Goal: Check status: Check status

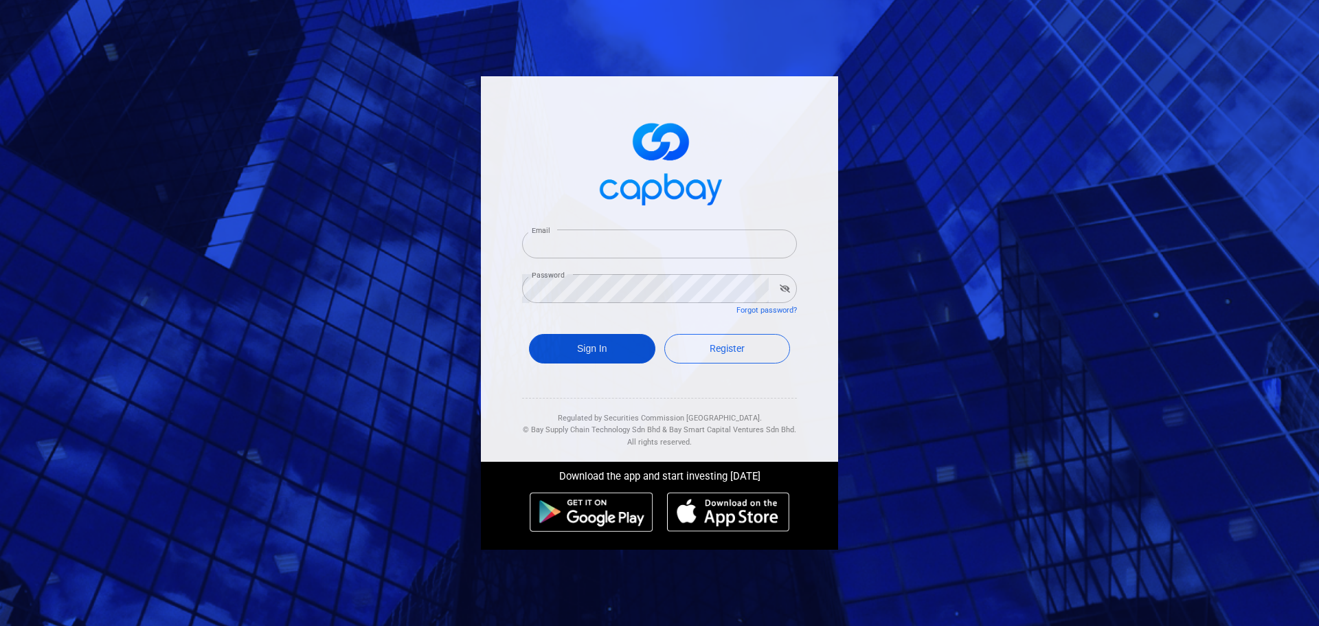
type input "[EMAIL_ADDRESS][DOMAIN_NAME]"
click at [609, 354] on button "Sign In" at bounding box center [592, 349] width 126 height 30
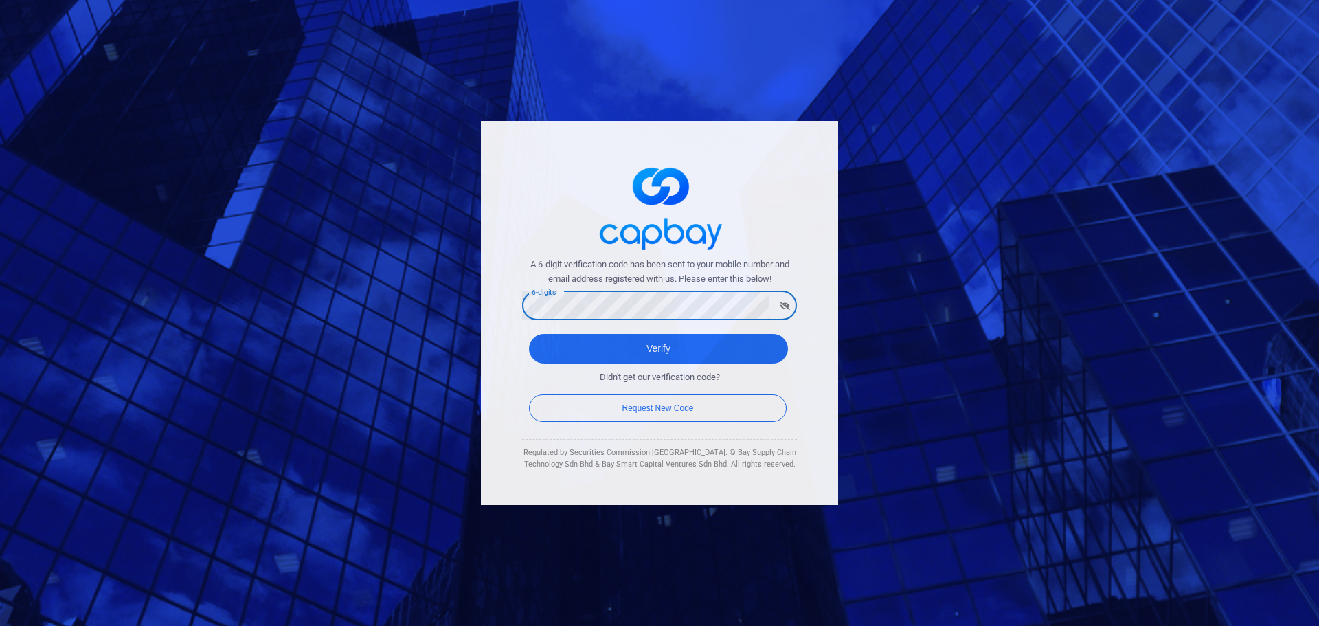
click at [529, 334] on button "Verify" at bounding box center [658, 349] width 259 height 30
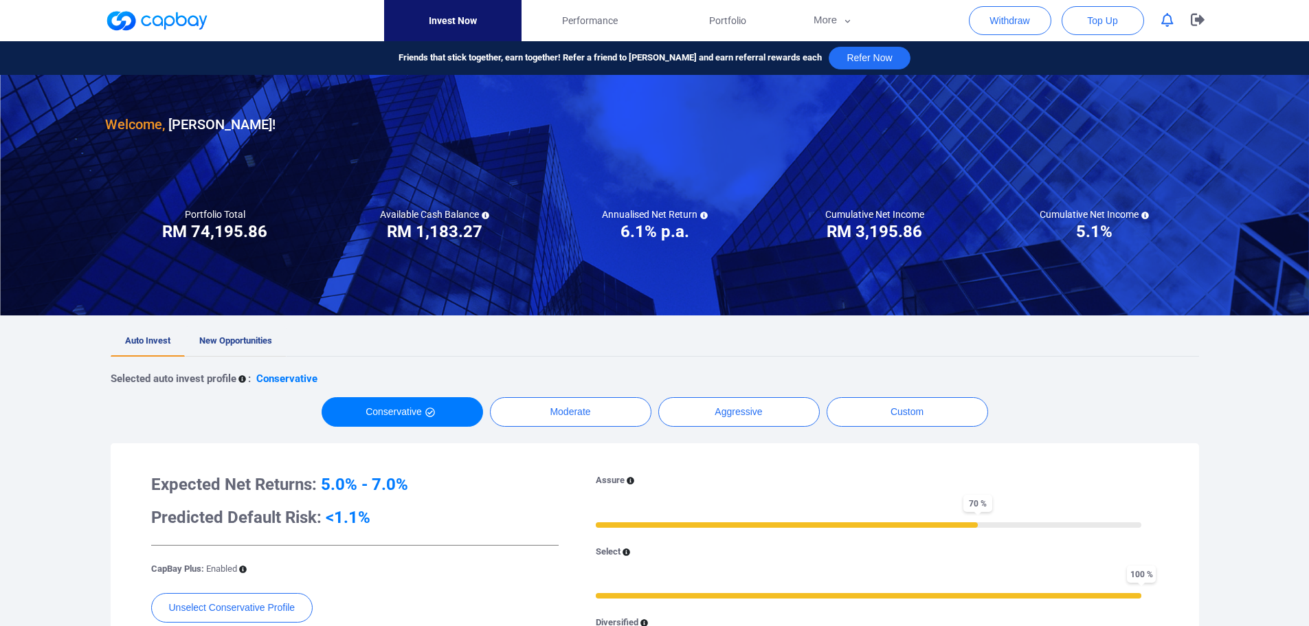
click at [247, 343] on span "New Opportunities" at bounding box center [235, 340] width 73 height 10
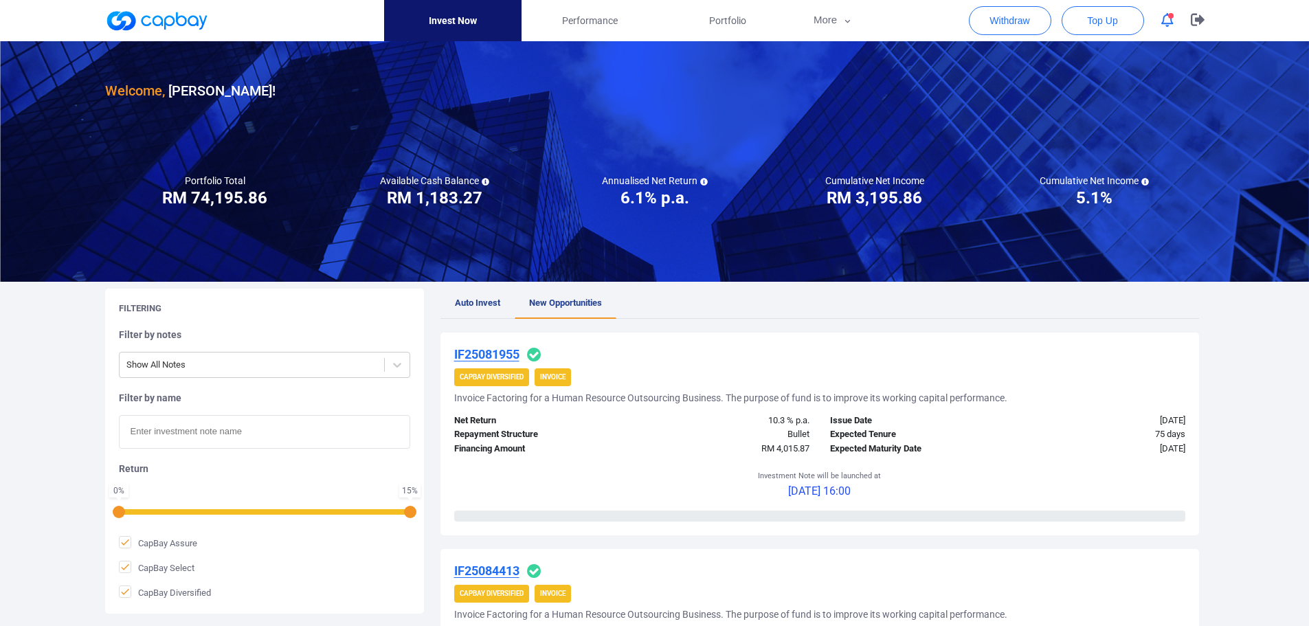
click at [1170, 18] on span "button" at bounding box center [1170, 15] width 5 height 5
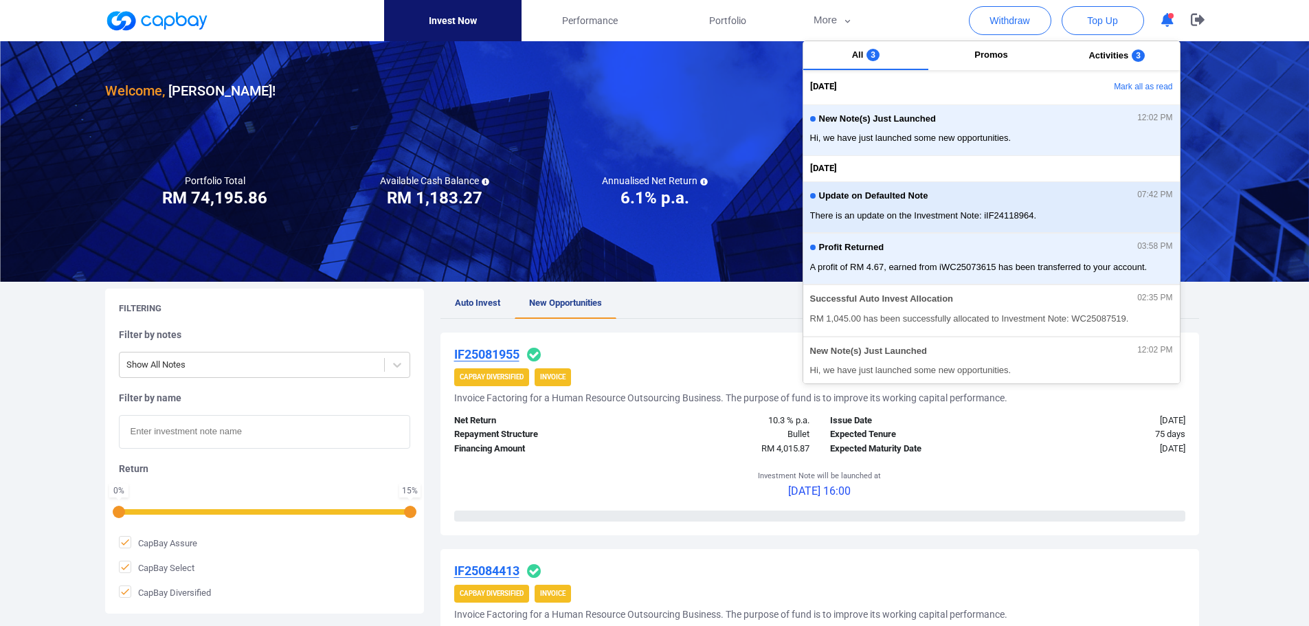
click at [1048, 207] on div "Update on Defaulted Note 07:42 PM There is an update on the Investment Note: iI…" at bounding box center [991, 207] width 363 height 36
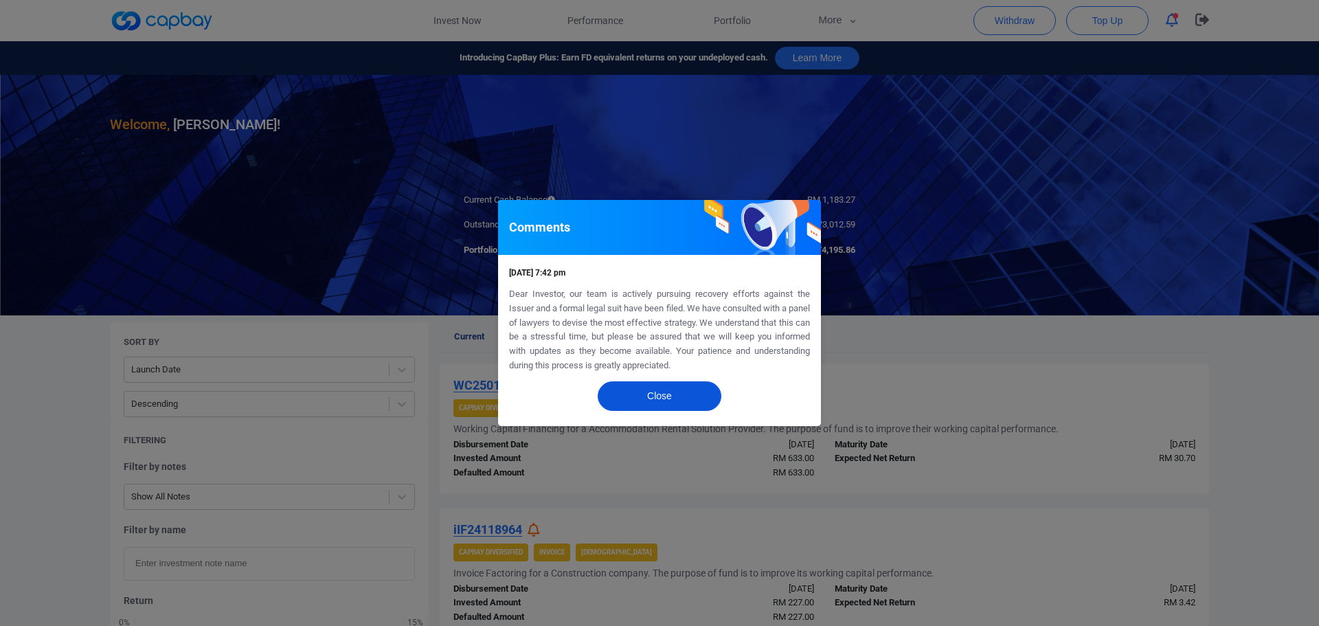
click at [650, 393] on button "Close" at bounding box center [660, 396] width 124 height 30
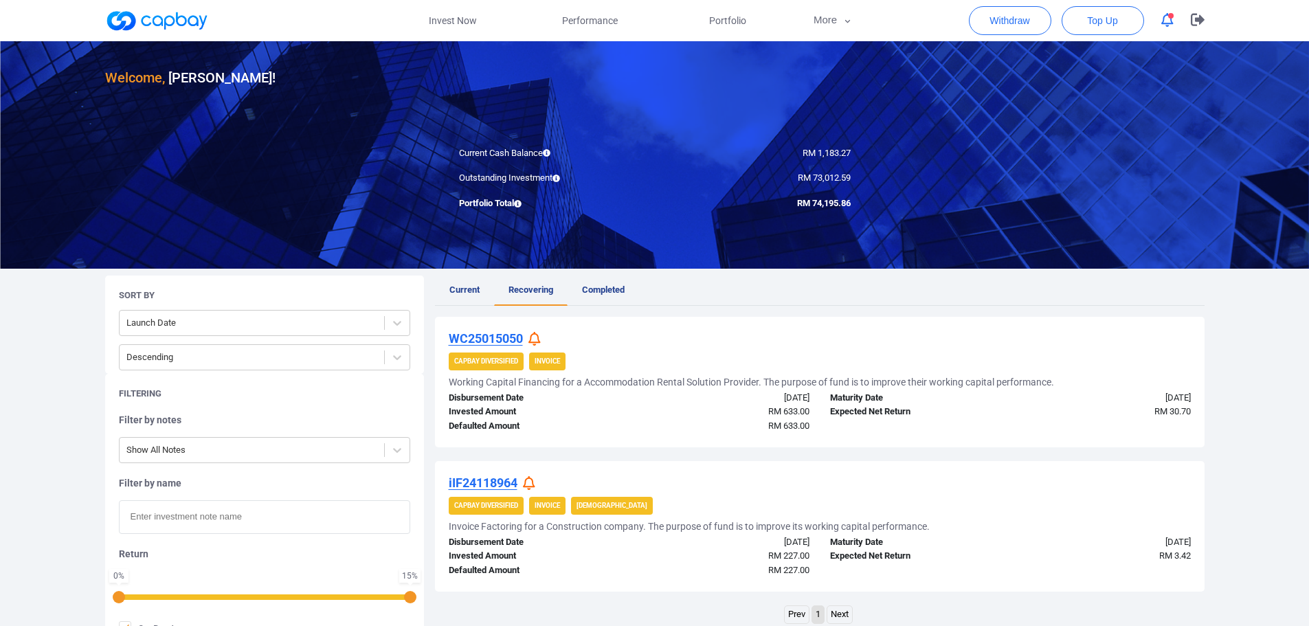
scroll to position [69, 0]
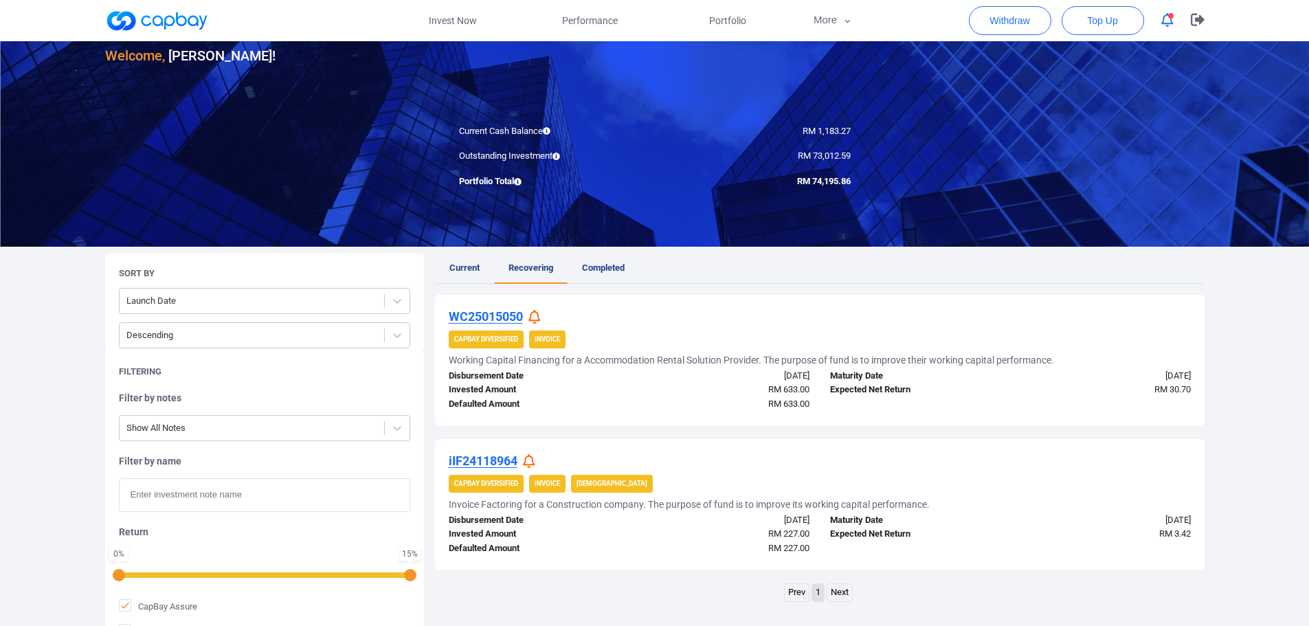
click at [531, 461] on icon at bounding box center [529, 461] width 12 height 14
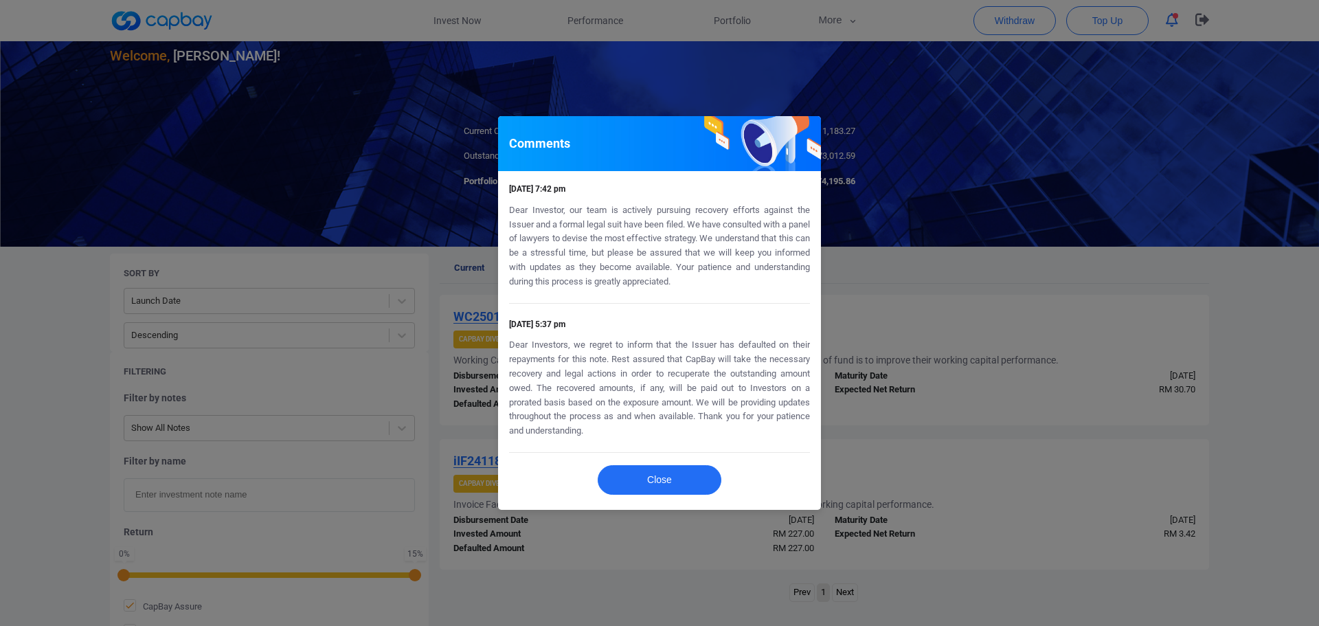
click at [871, 324] on div "Comments [DATE] 7:42 pm Dear Investor, our team is actively pursuing recovery e…" at bounding box center [659, 313] width 1319 height 626
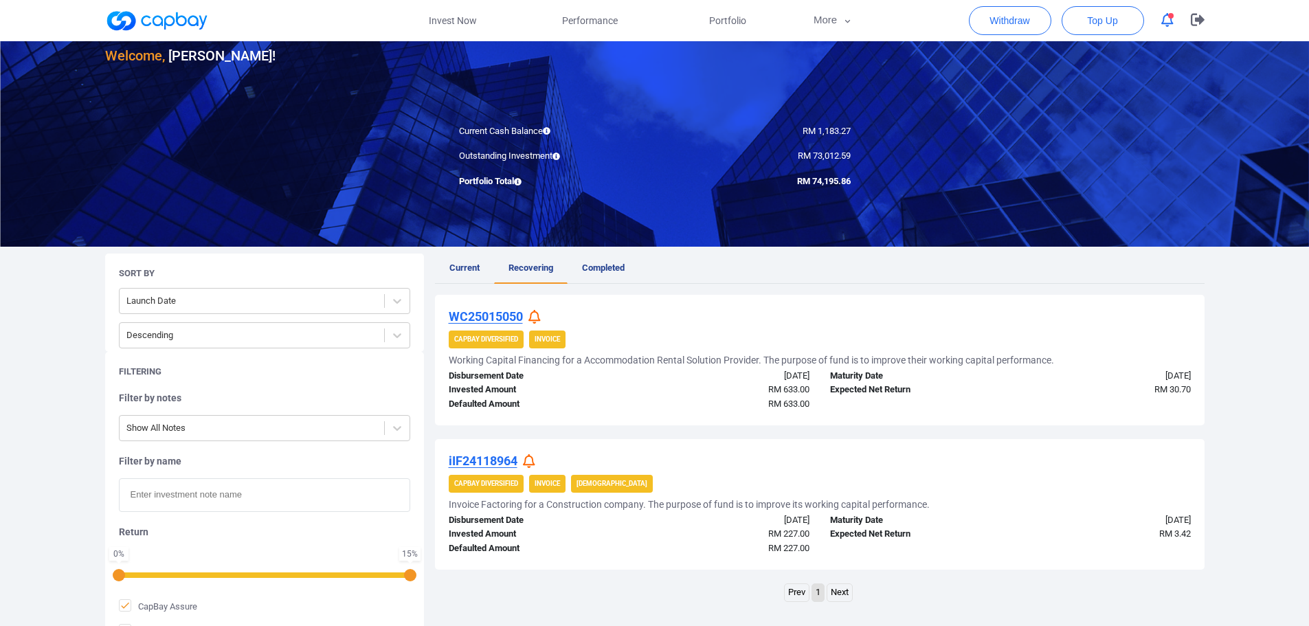
click at [539, 311] on icon at bounding box center [534, 317] width 12 height 14
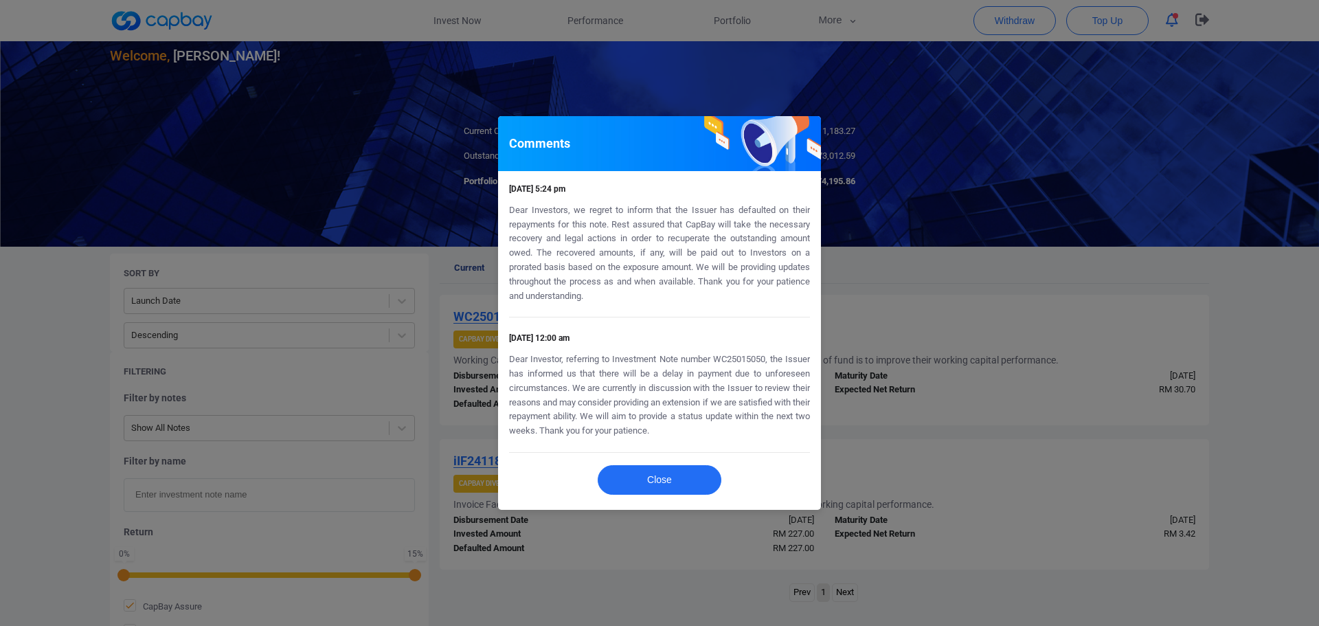
click at [917, 306] on div "Comments [DATE] 5:24 pm Dear Investors, we regret to inform that the Issuer has…" at bounding box center [659, 313] width 1319 height 626
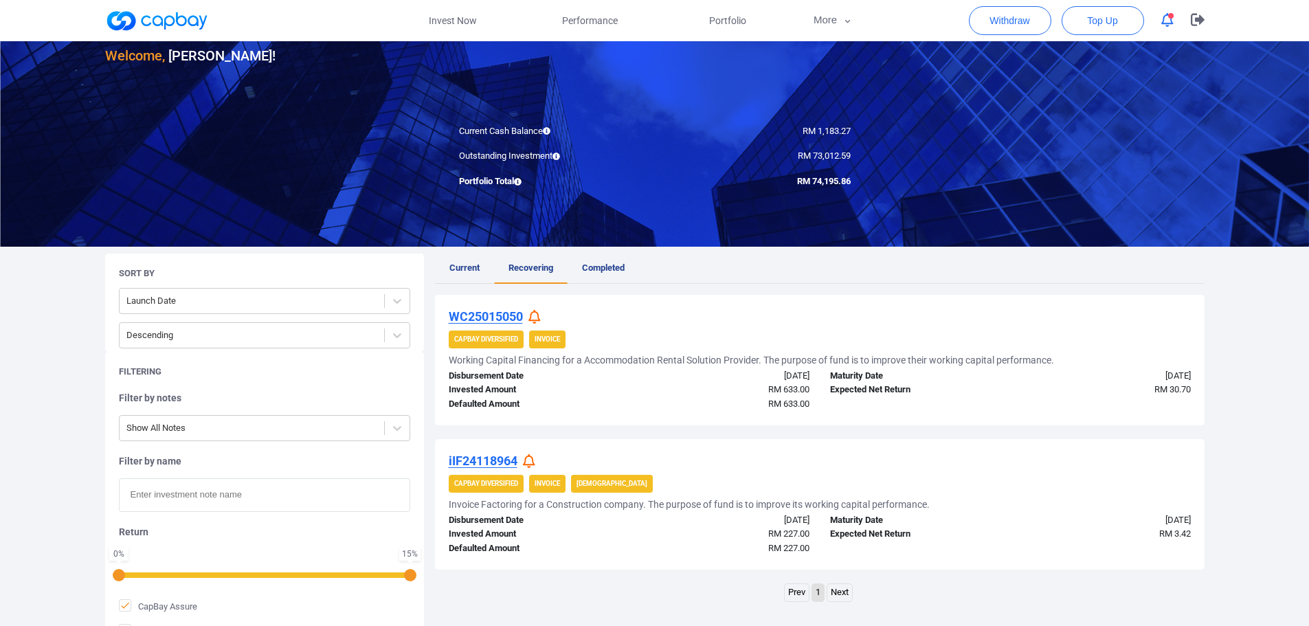
click at [459, 270] on span "Current" at bounding box center [464, 267] width 30 height 10
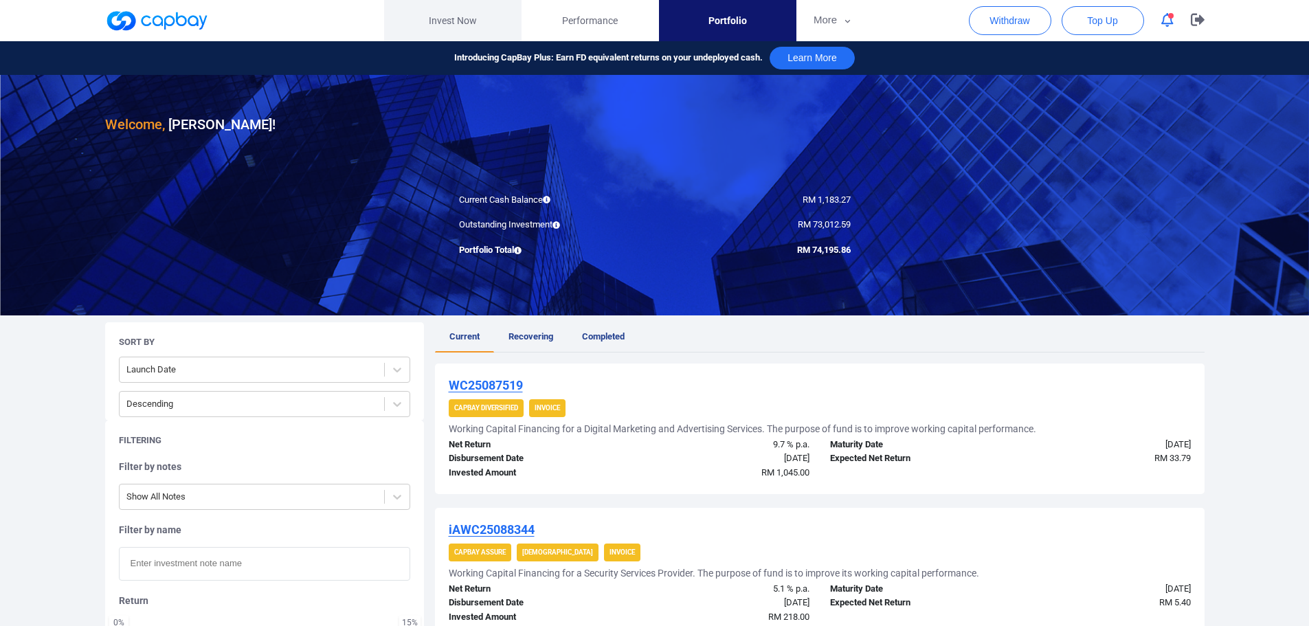
click at [438, 23] on link "Invest Now" at bounding box center [452, 20] width 137 height 41
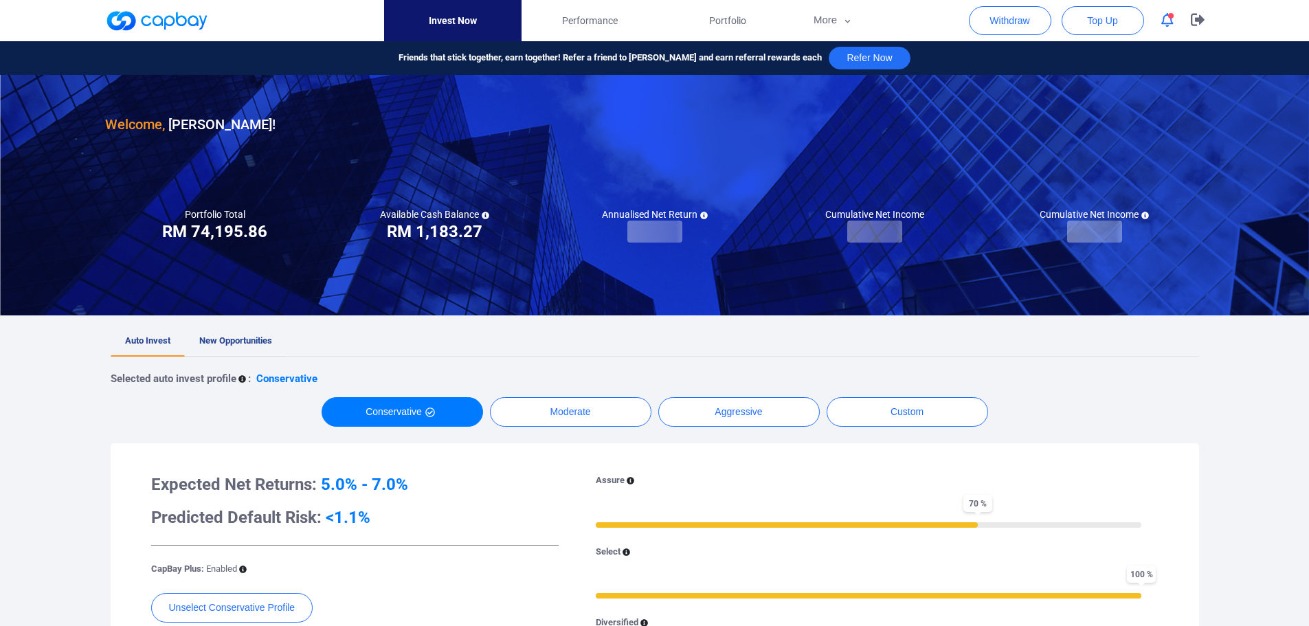
click at [245, 329] on link "New Opportunities" at bounding box center [236, 341] width 102 height 30
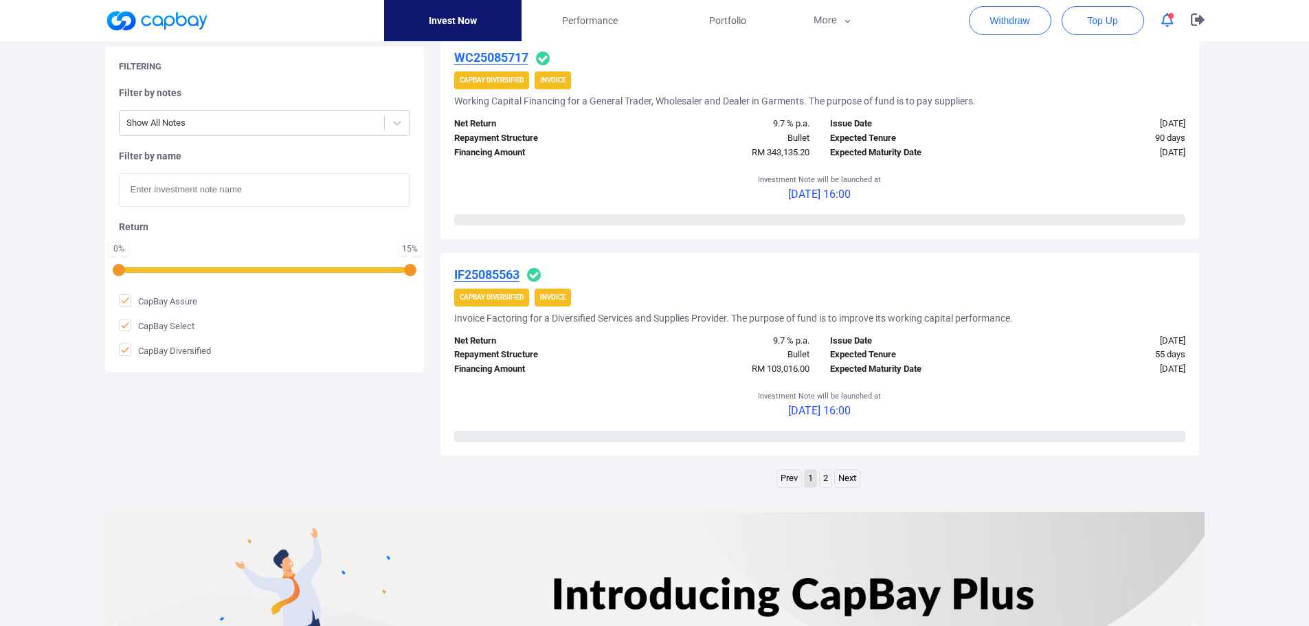
scroll to position [2061, 0]
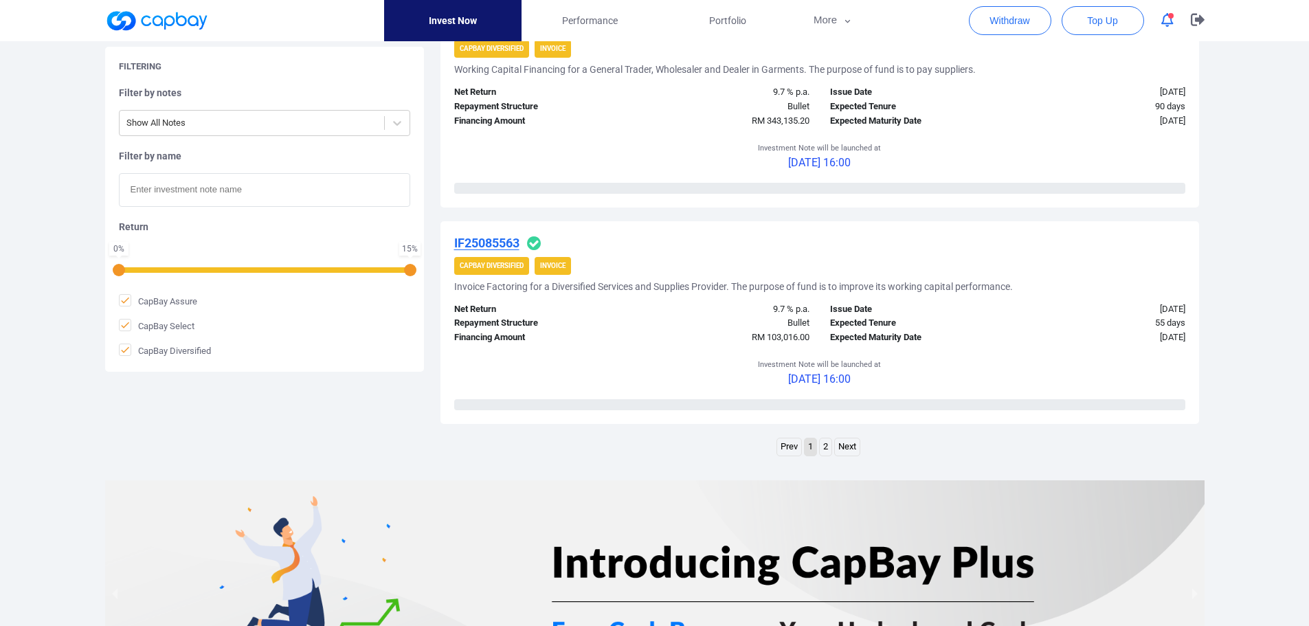
click at [825, 444] on link "2" at bounding box center [826, 446] width 12 height 17
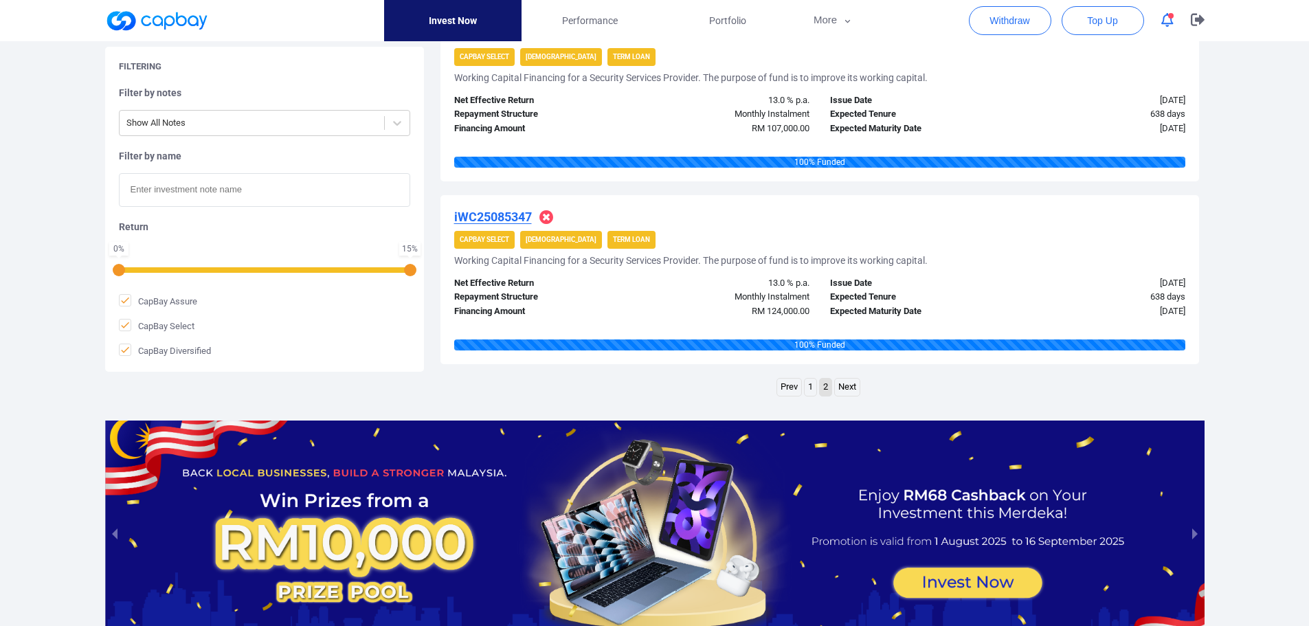
scroll to position [1649, 0]
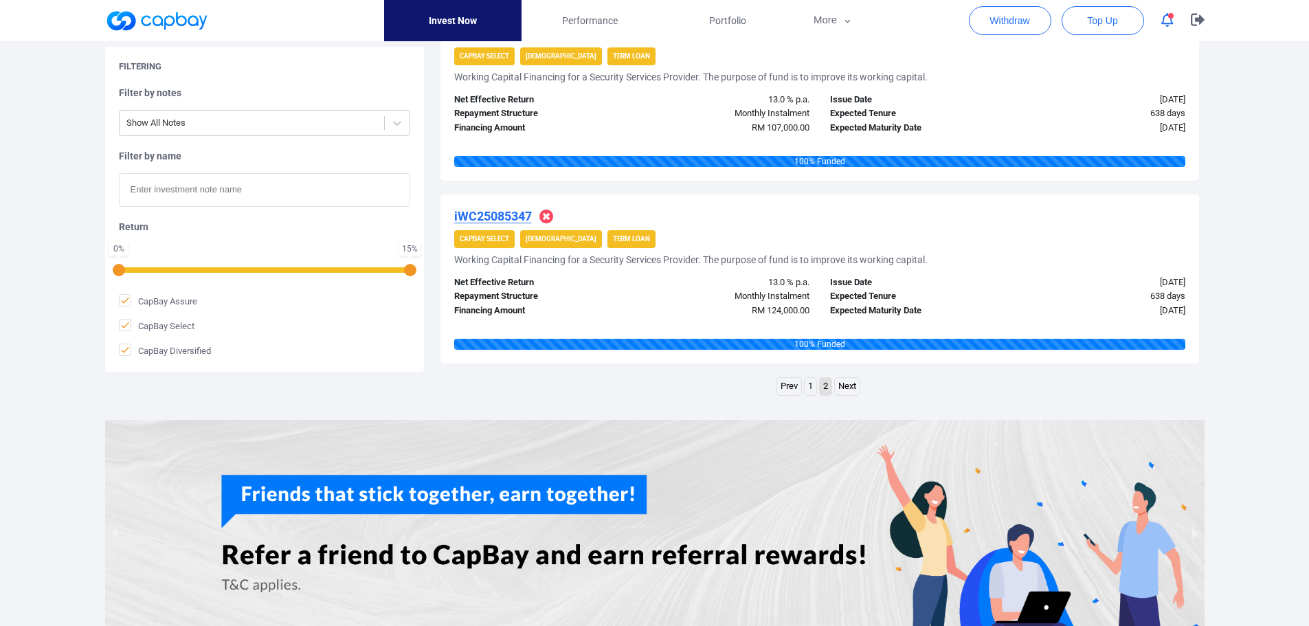
click at [810, 388] on link "1" at bounding box center [810, 386] width 12 height 17
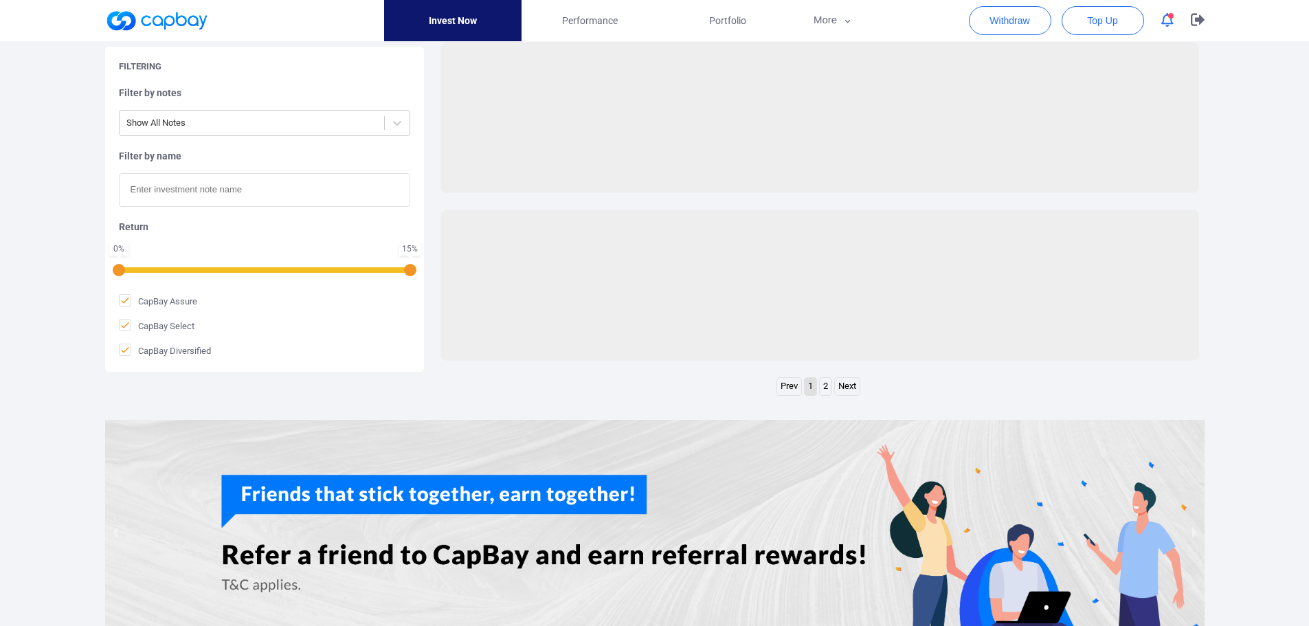
scroll to position [2121, 0]
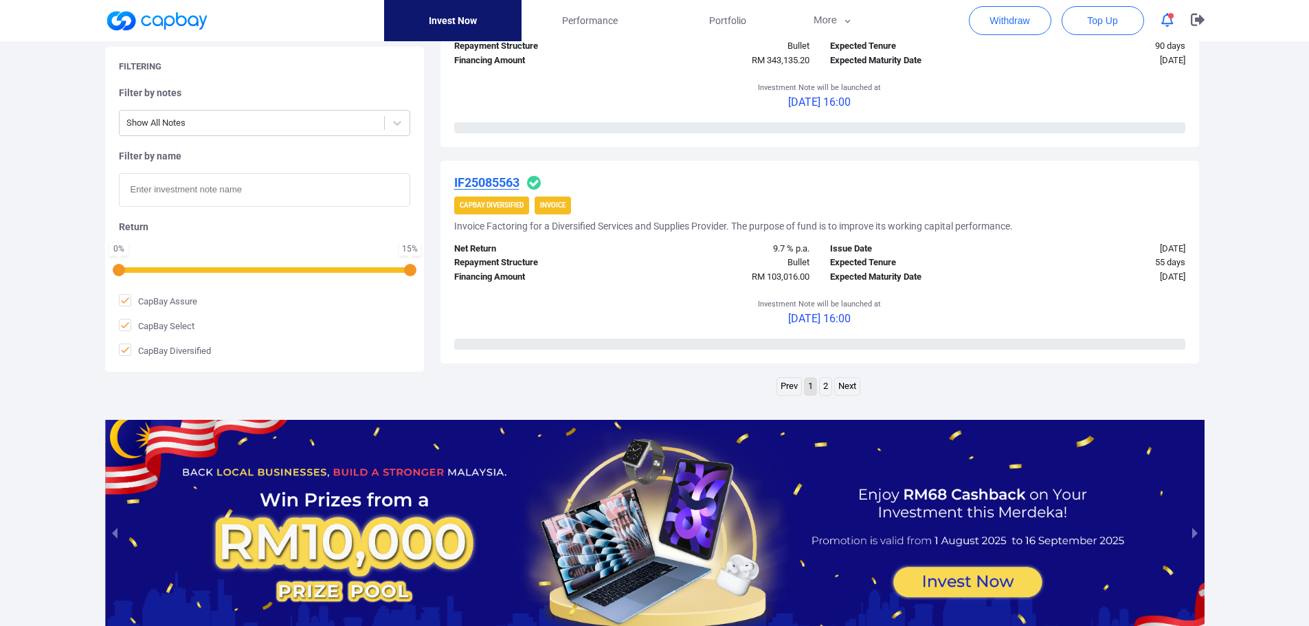
click at [1164, 23] on icon "button" at bounding box center [1167, 20] width 12 height 14
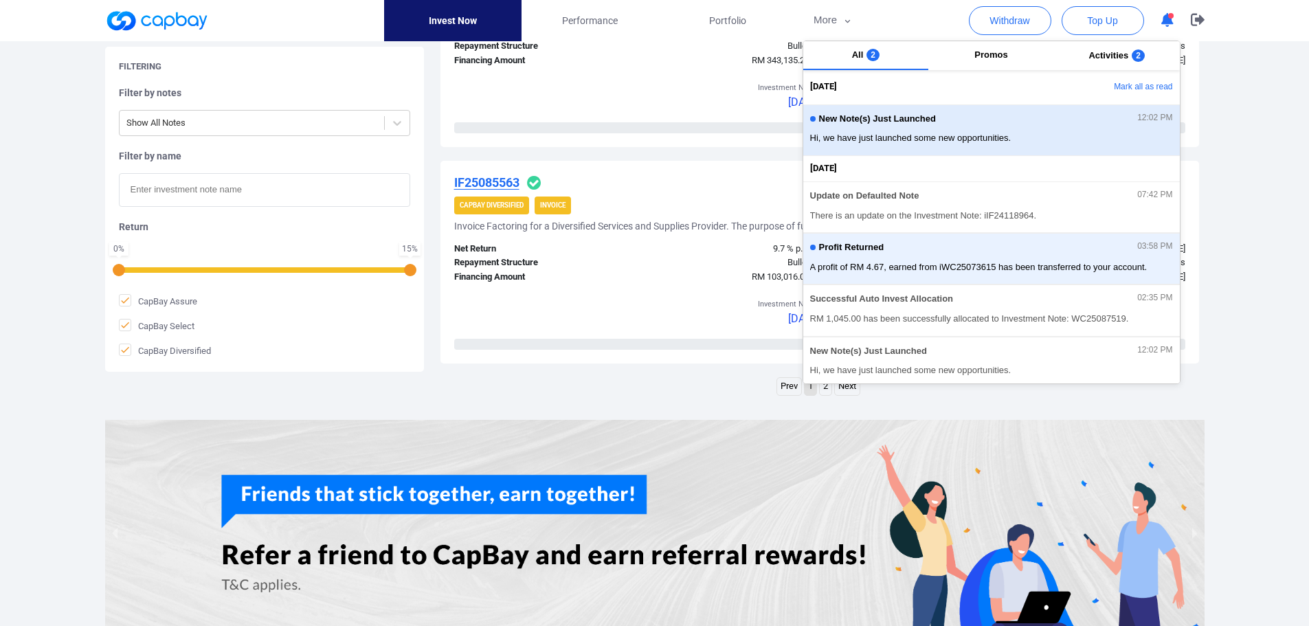
click at [962, 130] on div "New Note(s) Just Launched 12:02 PM Hi, we have just launched some new opportuni…" at bounding box center [991, 130] width 363 height 36
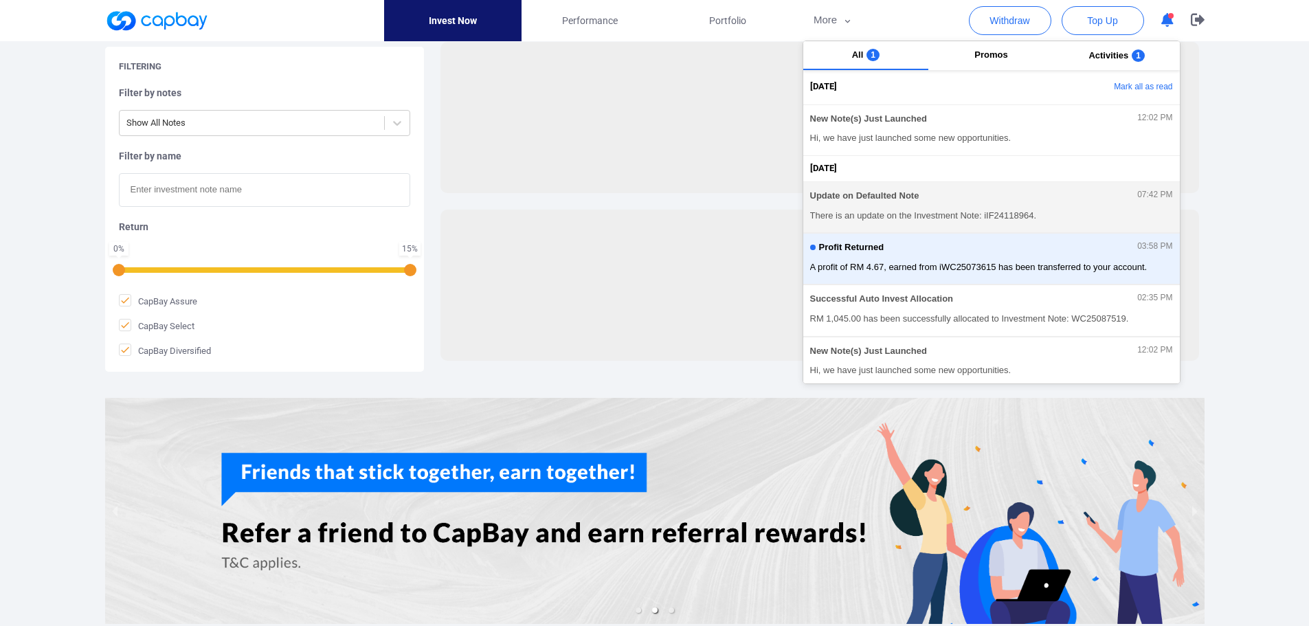
scroll to position [1865, 0]
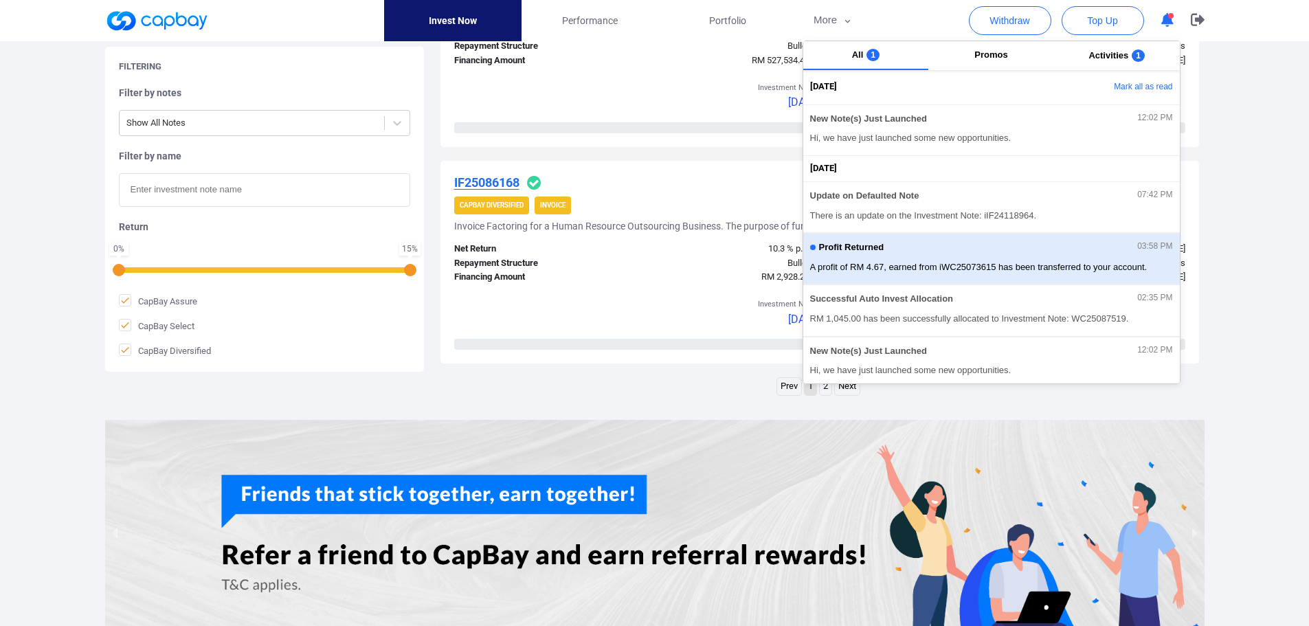
click at [947, 253] on div "Profit Returned 03:58 PM" at bounding box center [991, 249] width 363 height 15
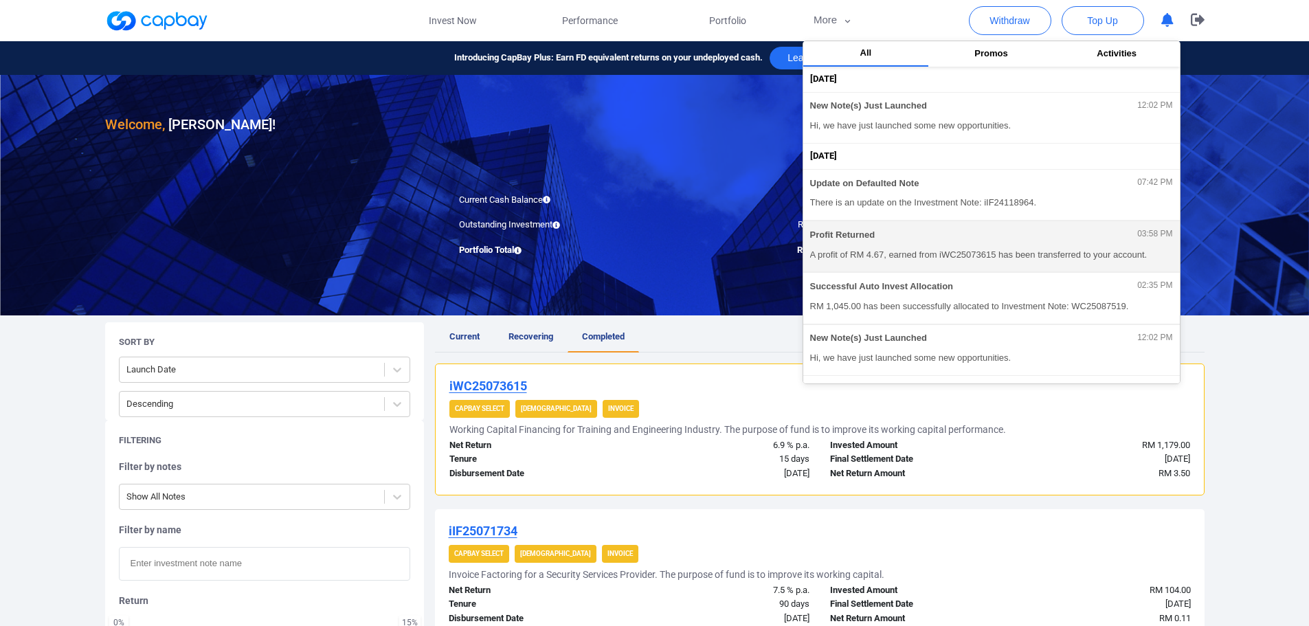
click at [885, 248] on span "A profit of RM 4.67, earned from iWC25073615 has been transferred to your accou…" at bounding box center [991, 255] width 363 height 14
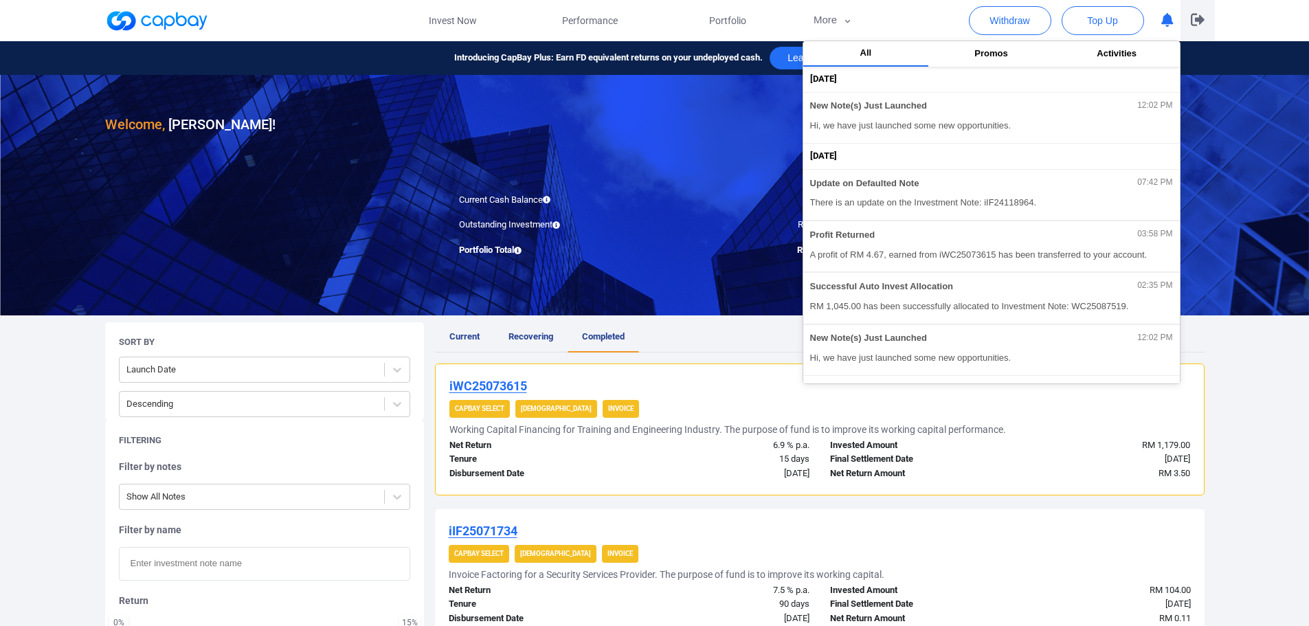
click at [1197, 18] on icon "button" at bounding box center [1197, 19] width 14 height 13
